Goal: Task Accomplishment & Management: Manage account settings

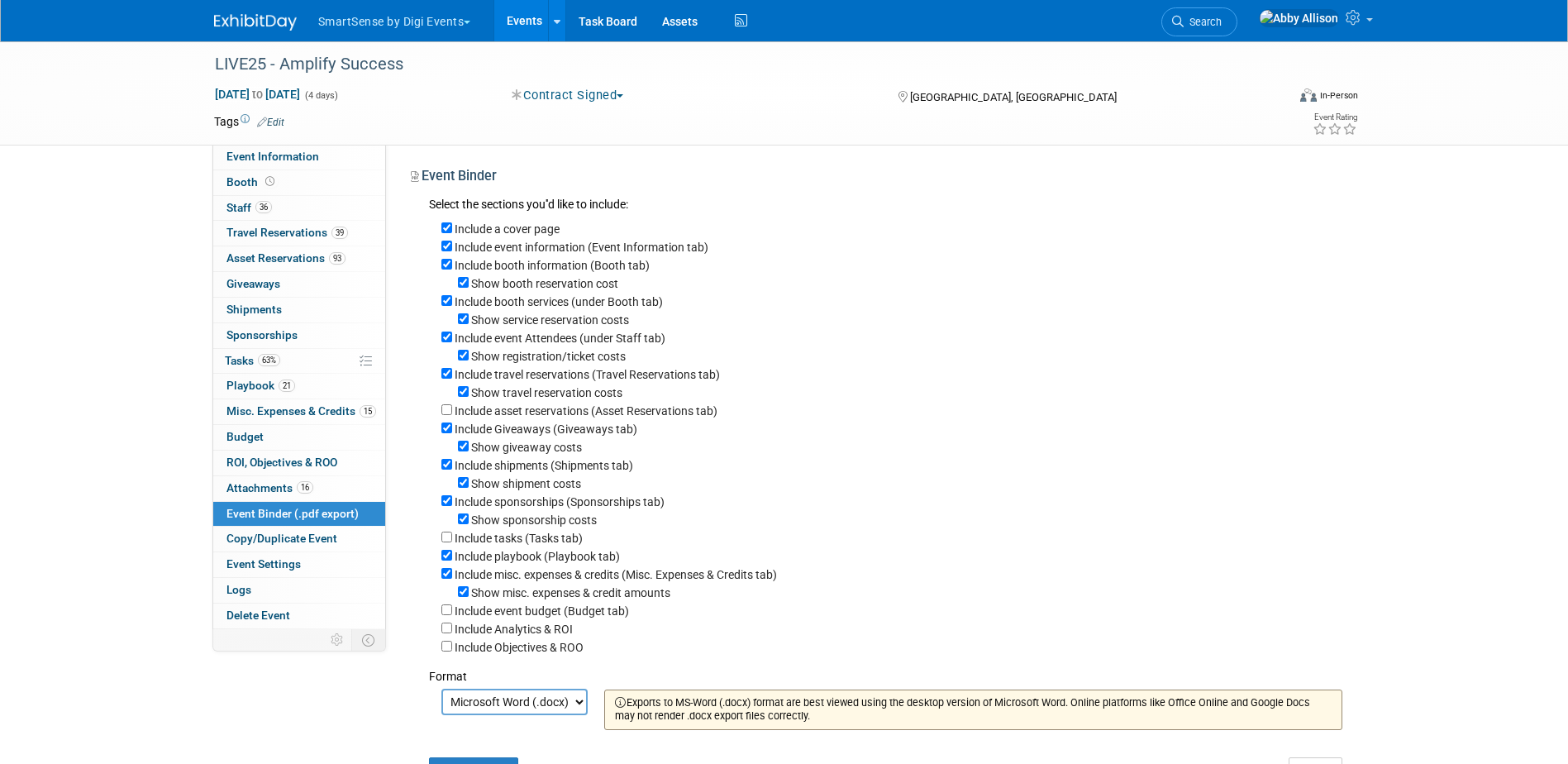
select select "docx"
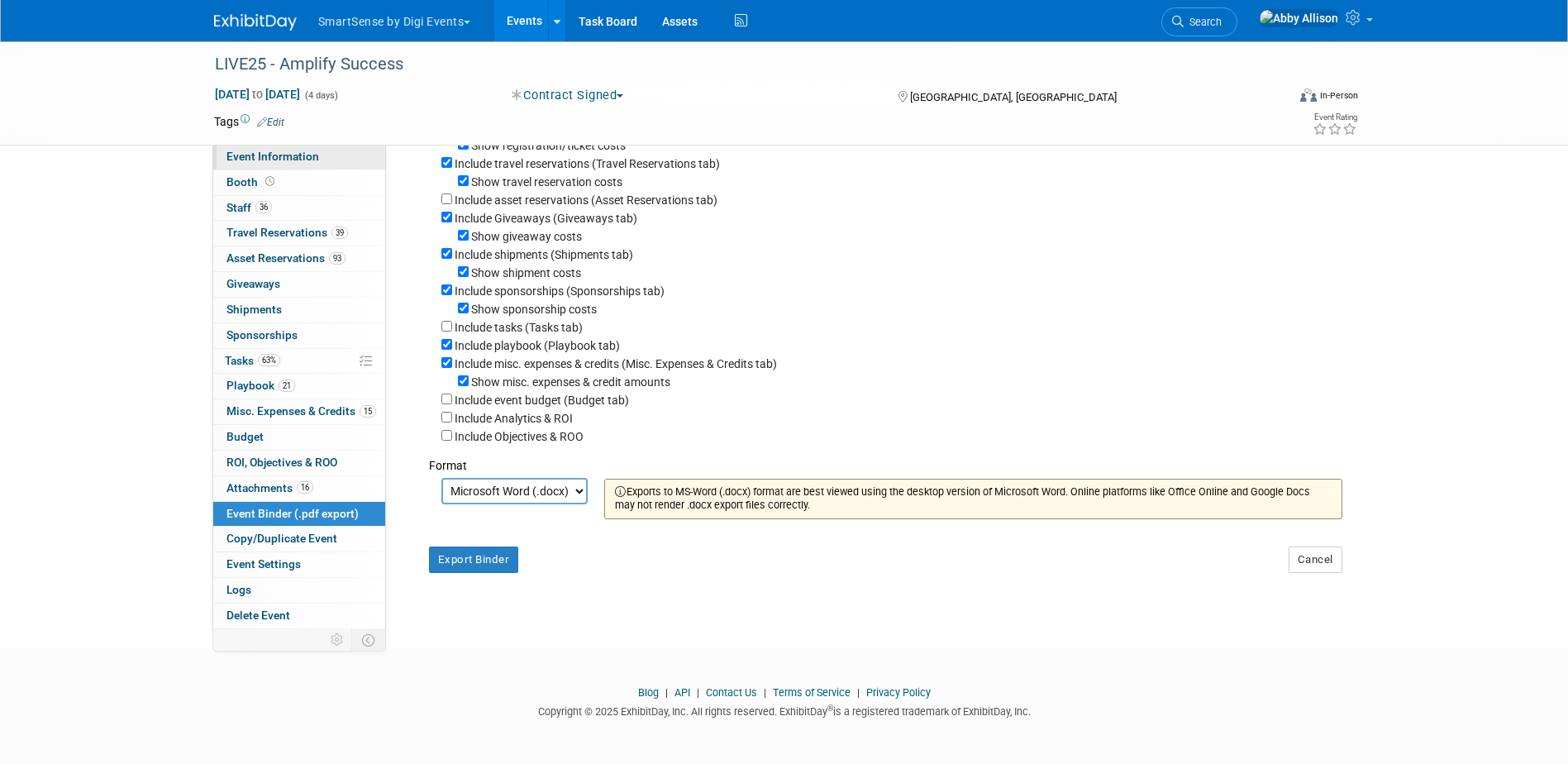
click at [276, 160] on span "Event Information" at bounding box center [273, 156] width 93 height 13
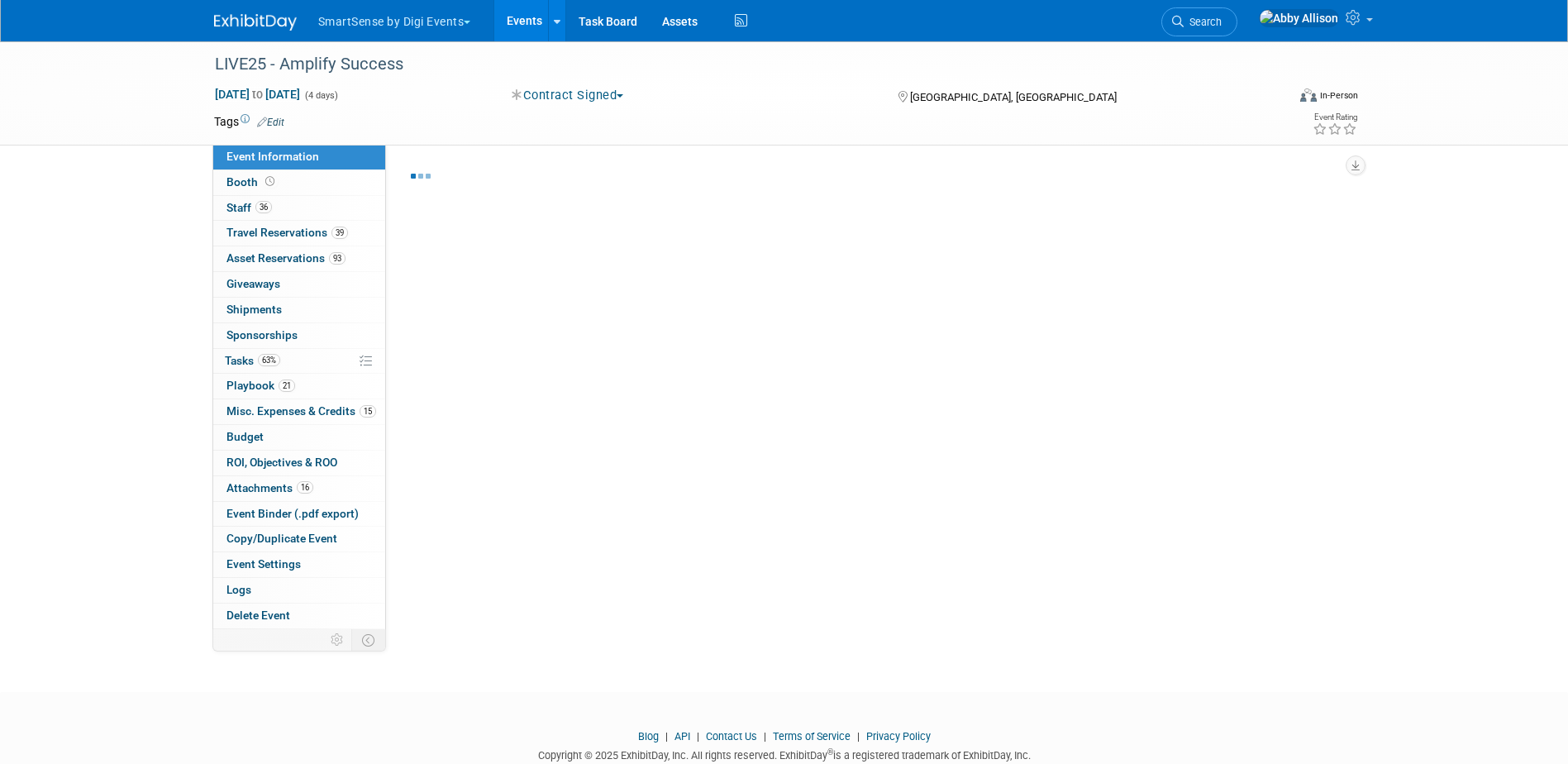
select select "All"
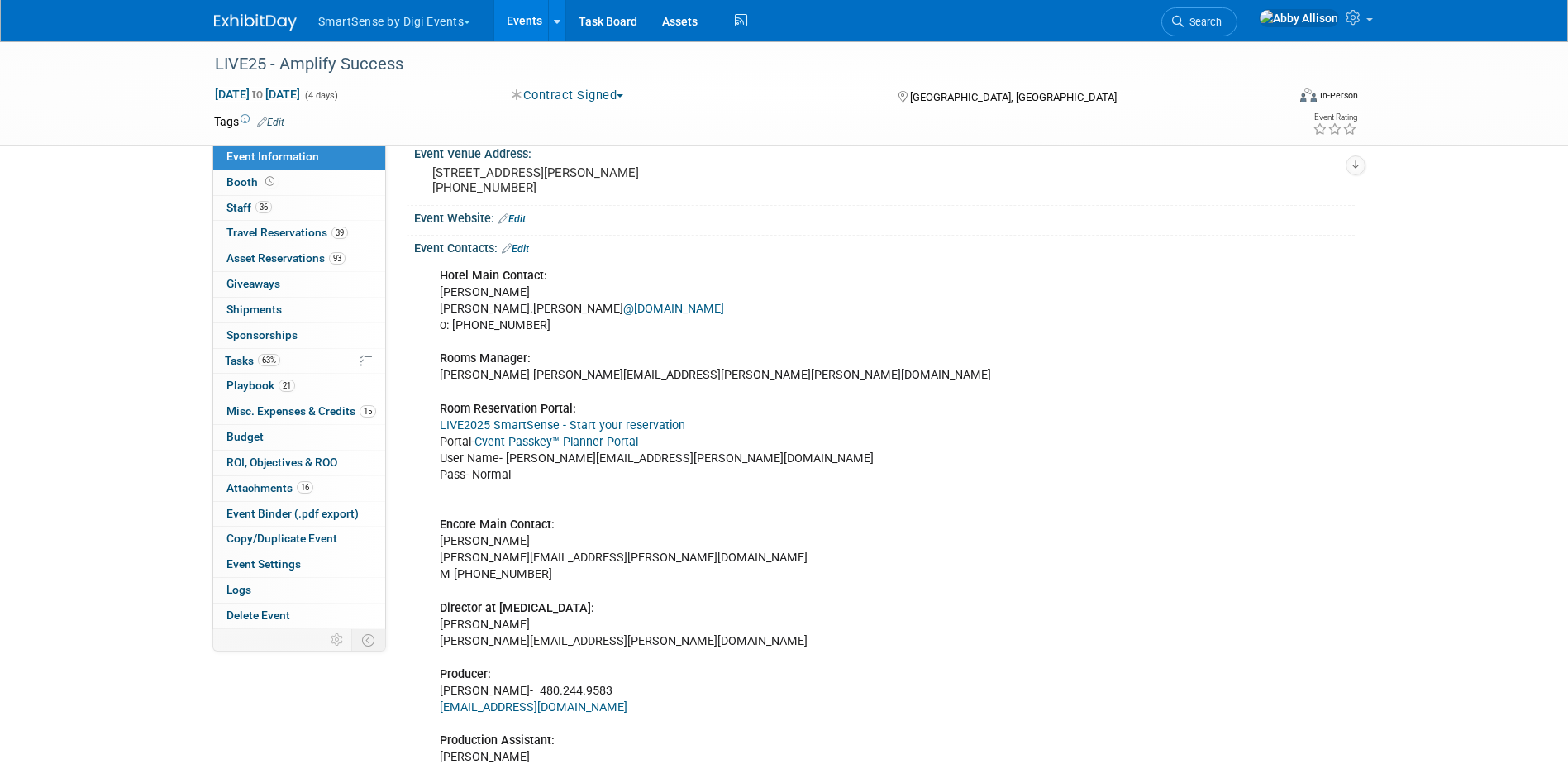
scroll to position [165, 0]
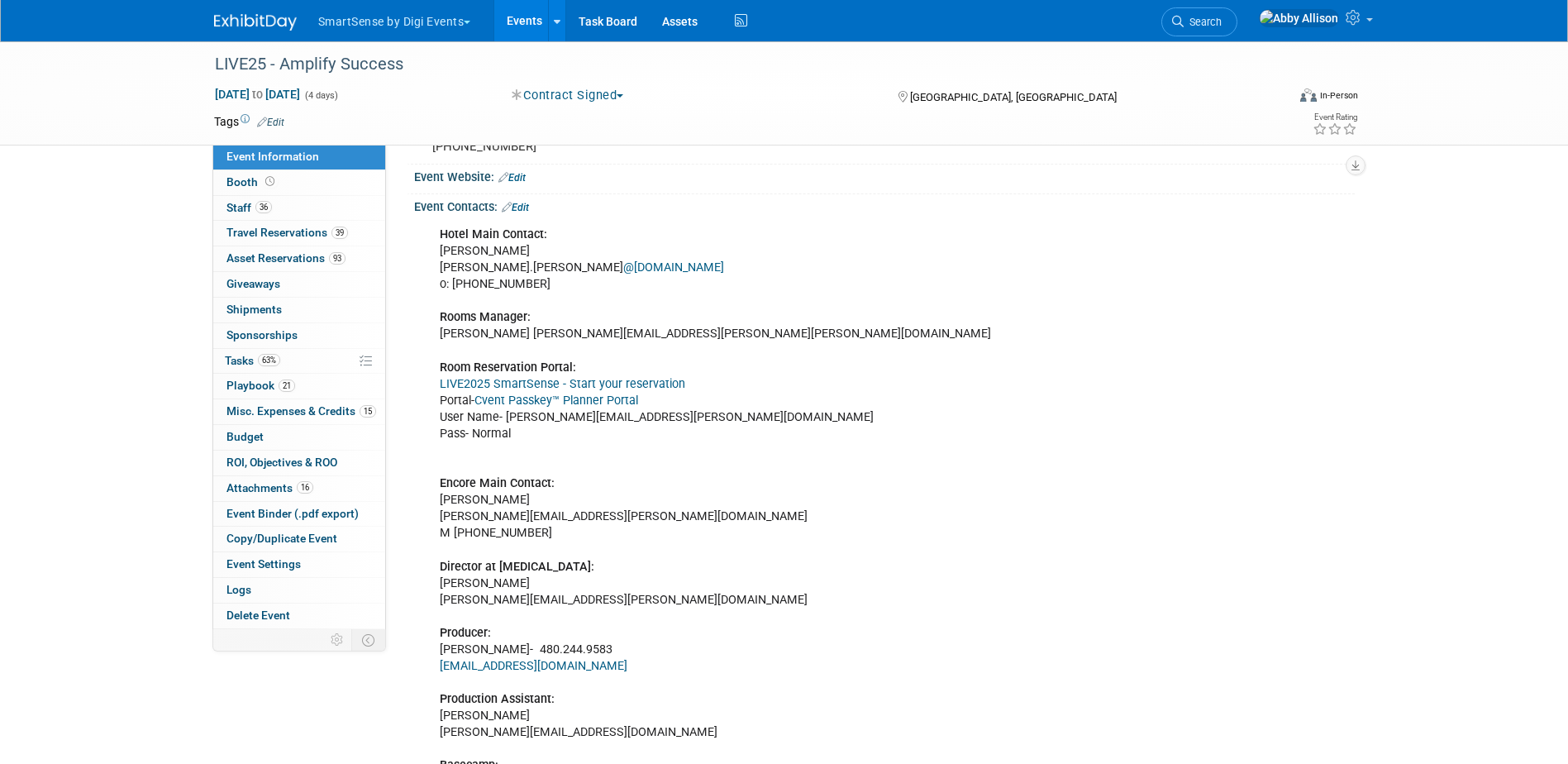
click at [529, 209] on link "Edit" at bounding box center [515, 207] width 27 height 11
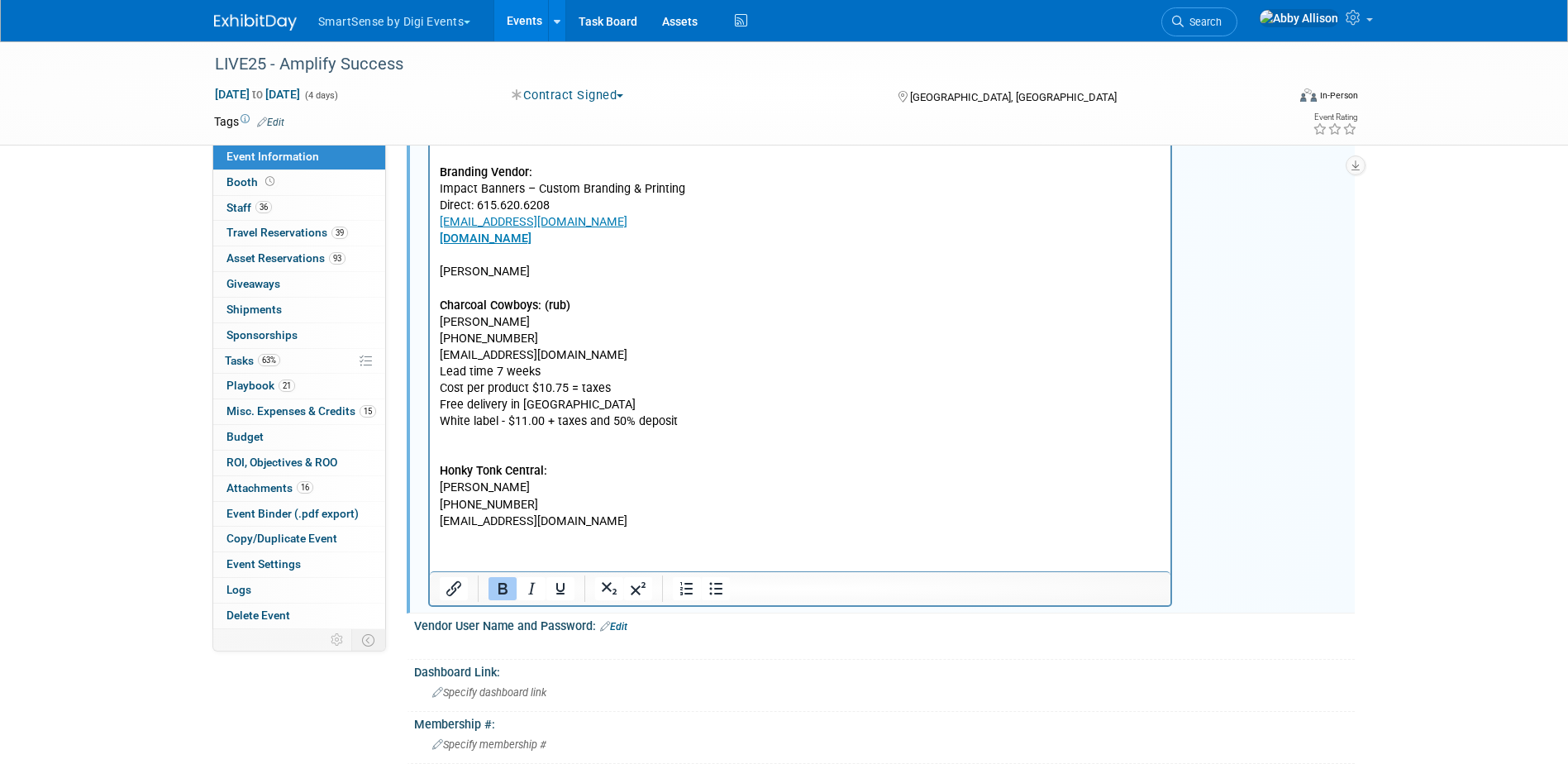
scroll to position [1074, 0]
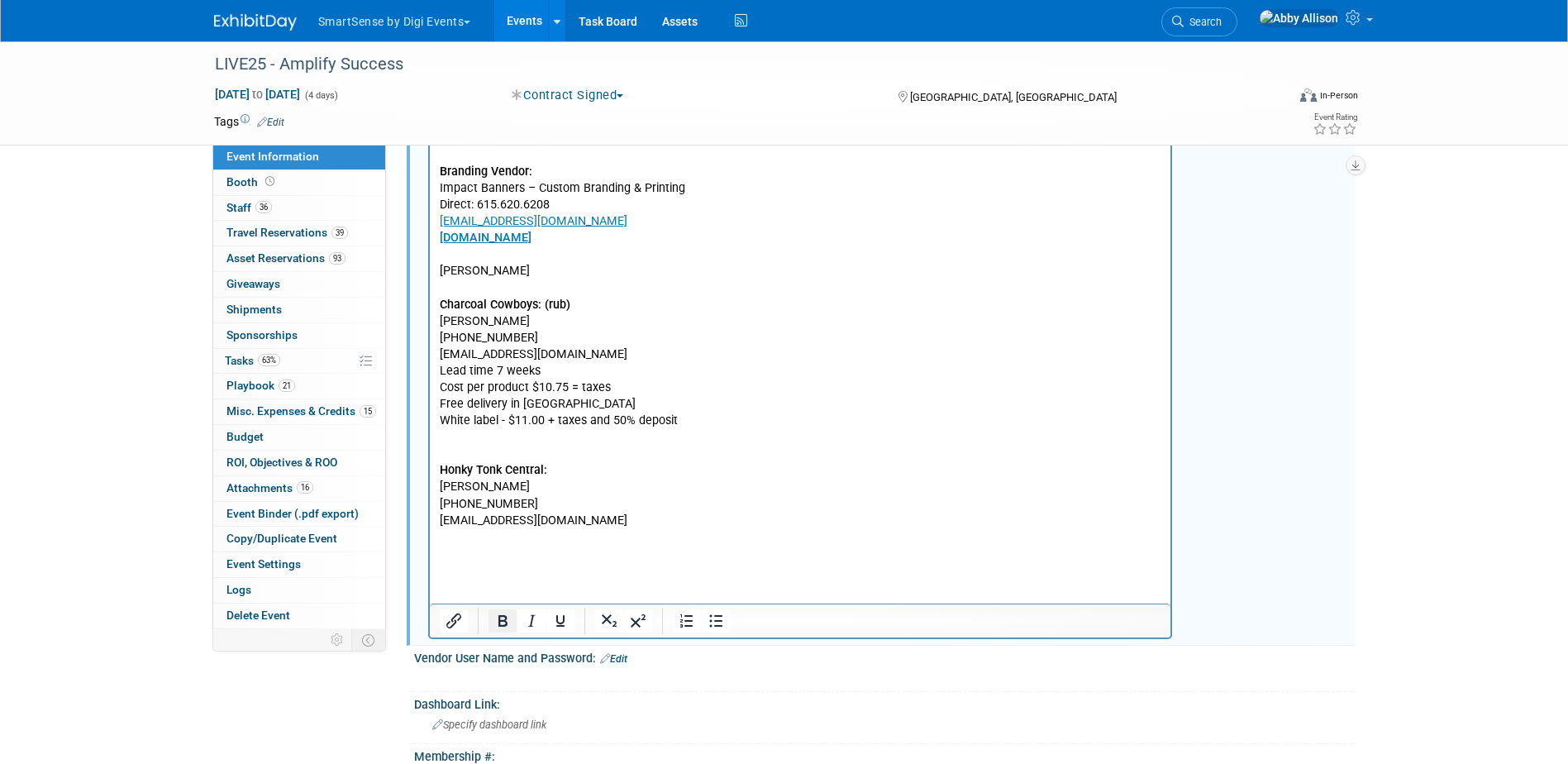
click at [502, 626] on icon "Bold" at bounding box center [502, 620] width 9 height 11
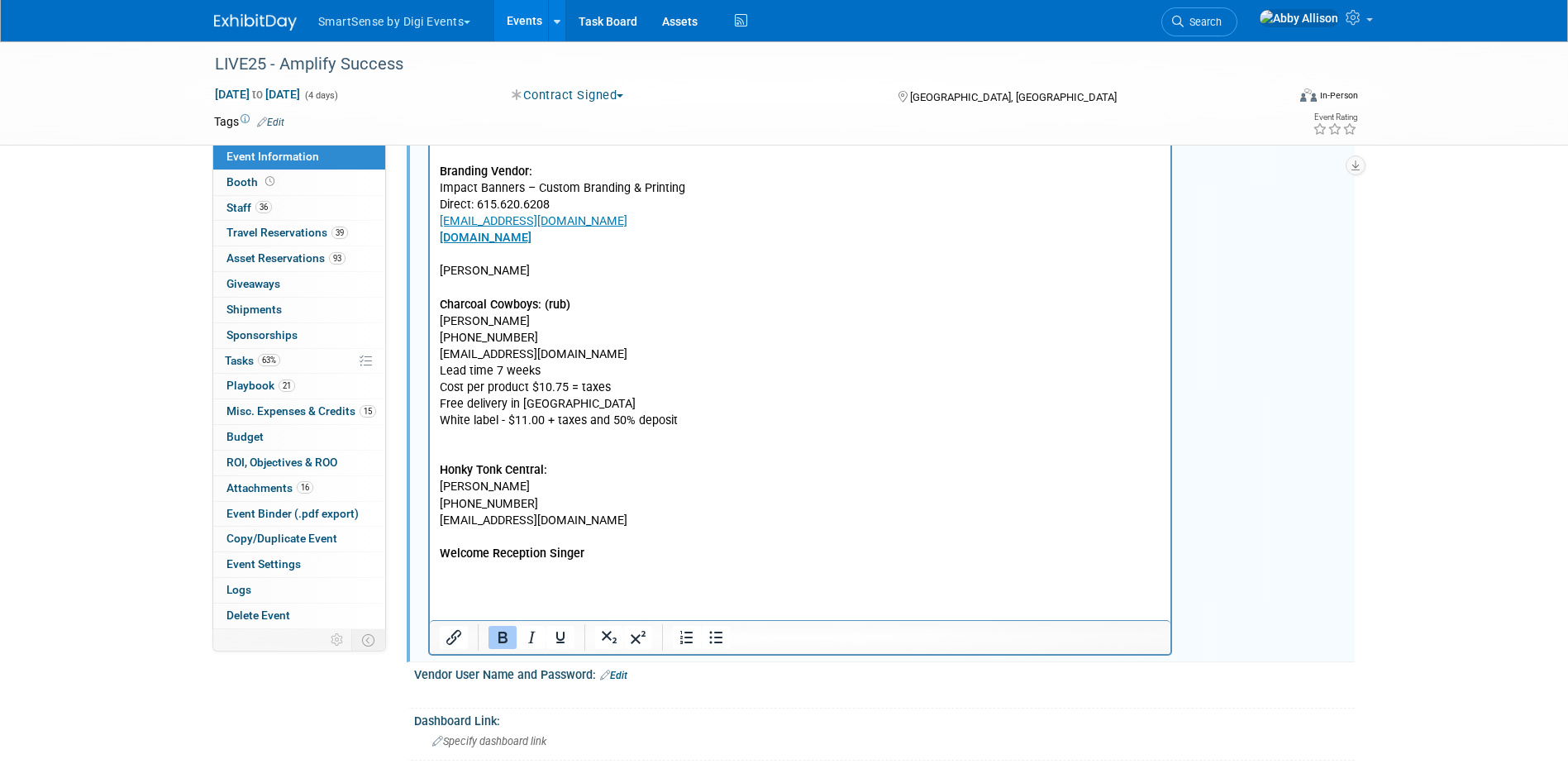
click at [501, 638] on icon "Bold" at bounding box center [502, 637] width 20 height 20
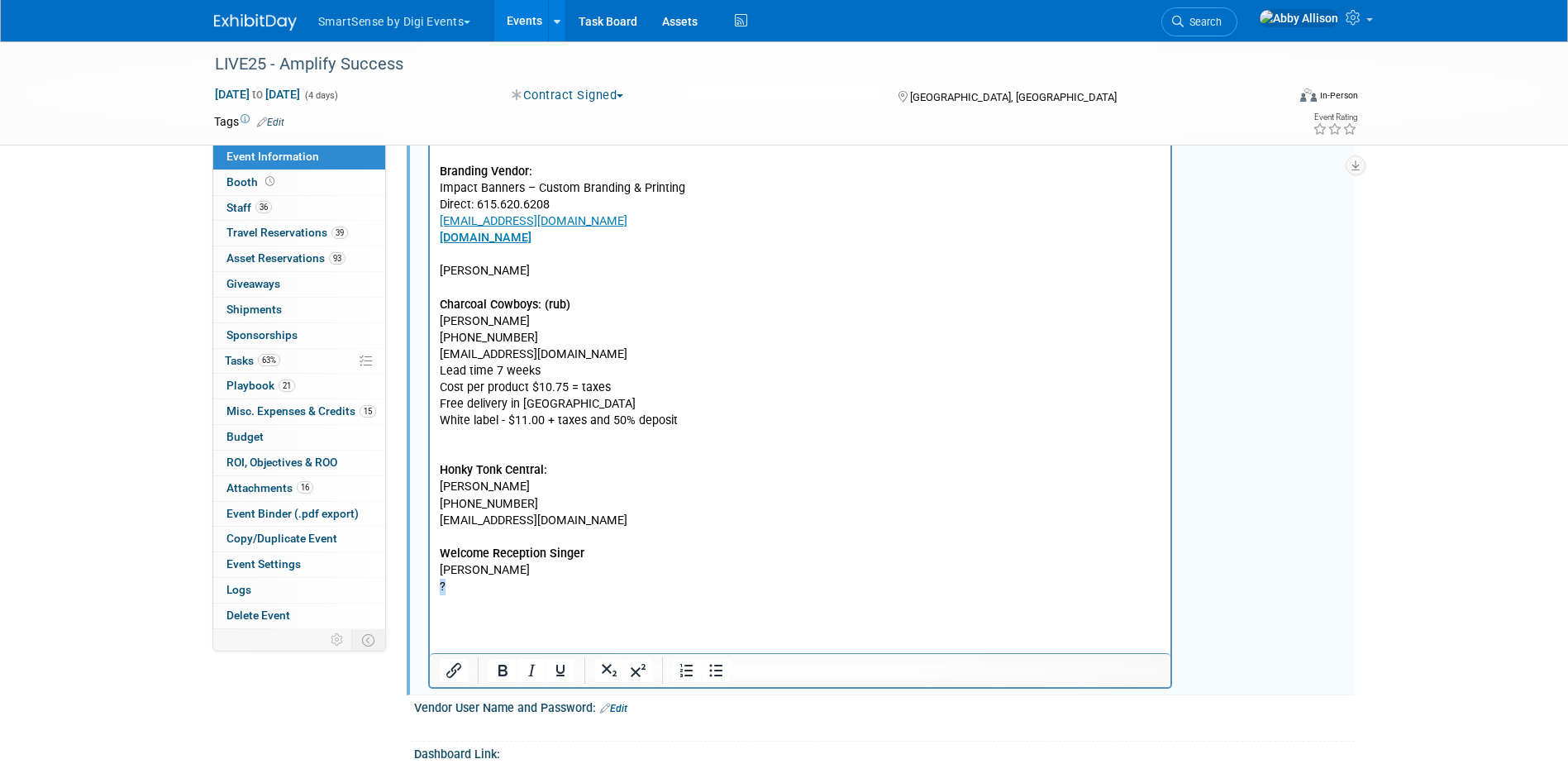
drag, startPoint x: 456, startPoint y: 586, endPoint x: 433, endPoint y: 588, distance: 23.1
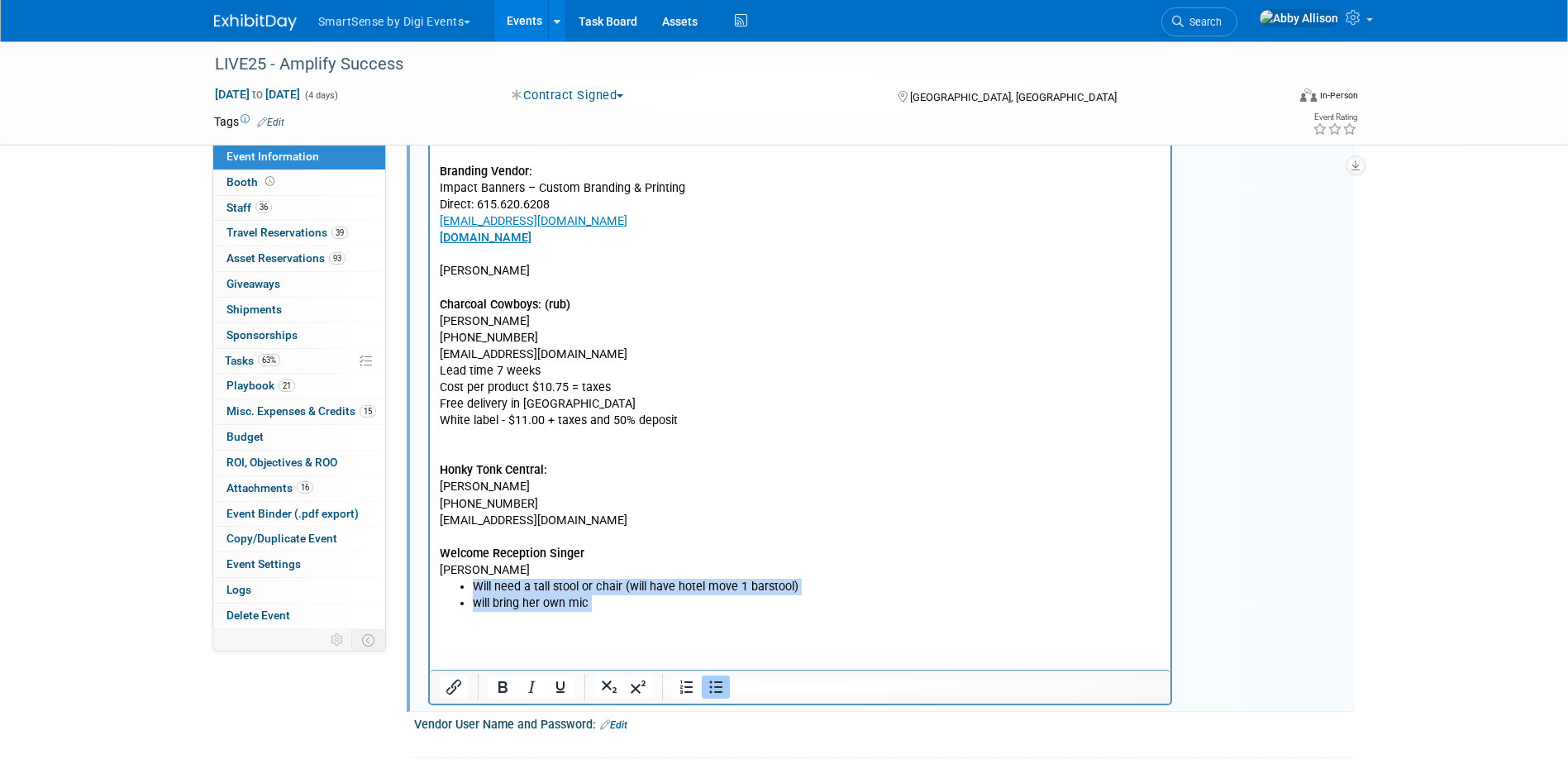
drag, startPoint x: 598, startPoint y: 613, endPoint x: 463, endPoint y: 588, distance: 137.3
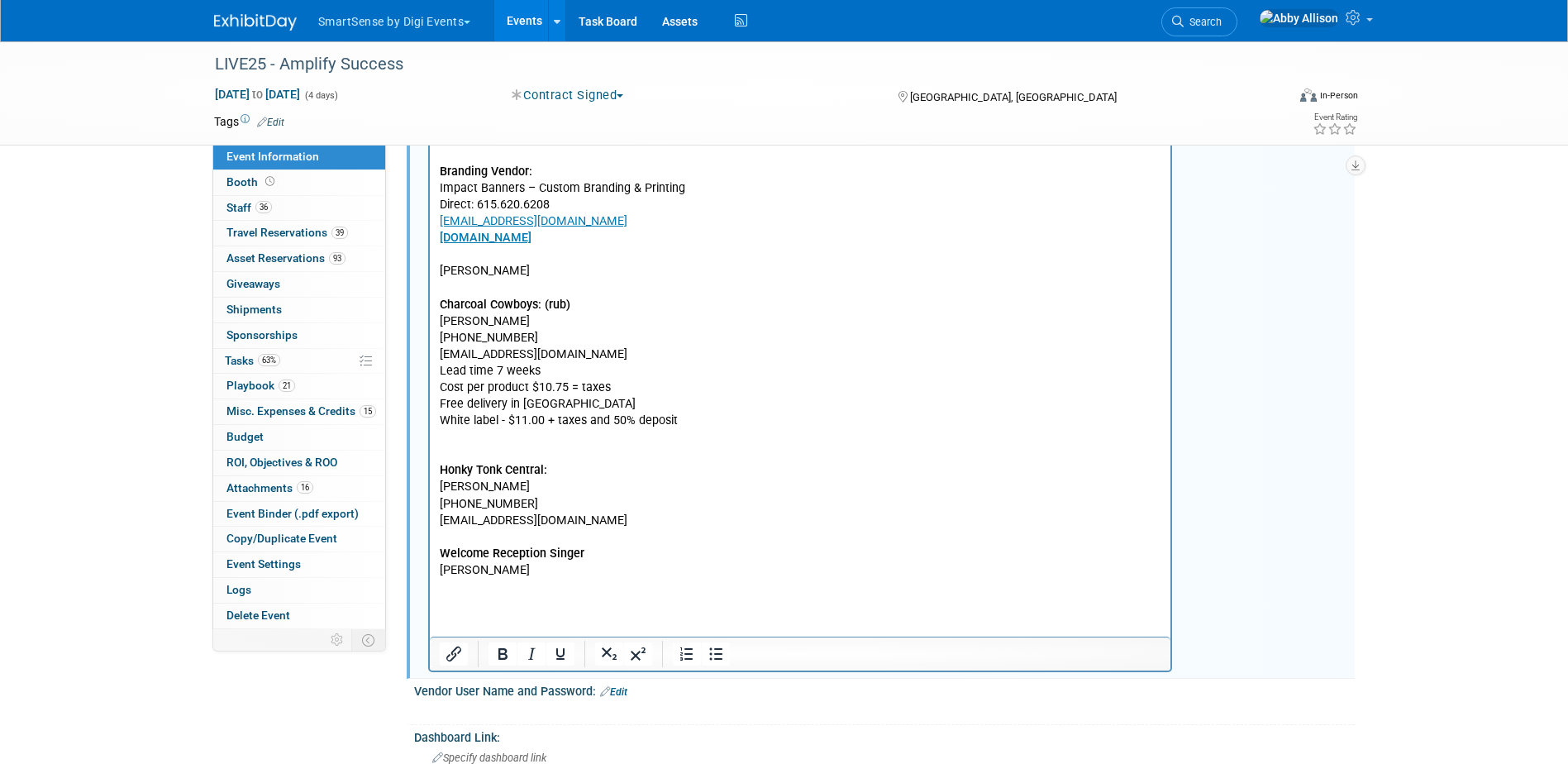
click at [441, 581] on p "Rich Text Area. Press ALT-0 for help." at bounding box center [800, 587] width 722 height 17
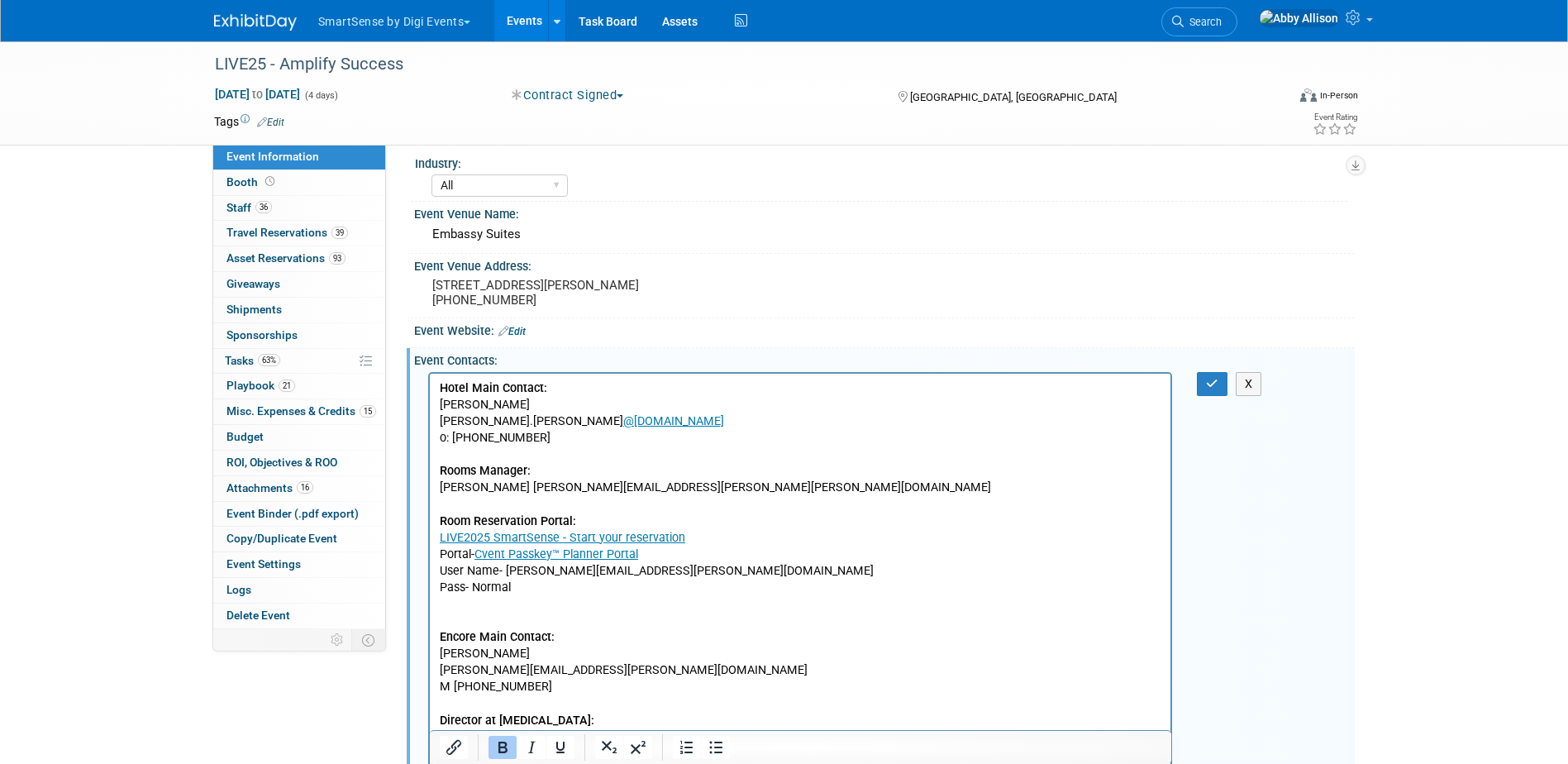
scroll to position [0, 0]
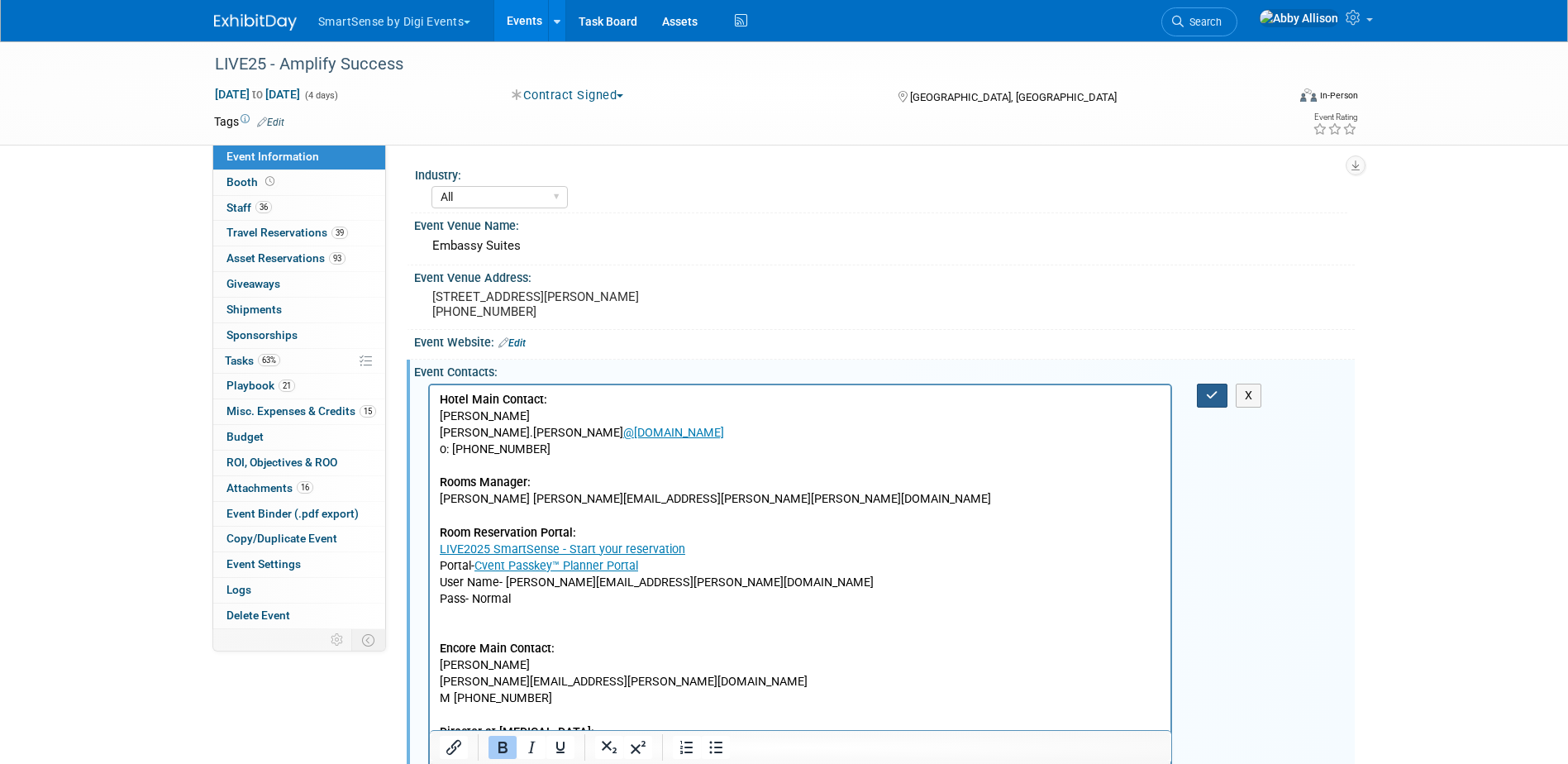
click at [1205, 391] on button "button" at bounding box center [1212, 395] width 30 height 24
